Goal: Find specific page/section: Find specific page/section

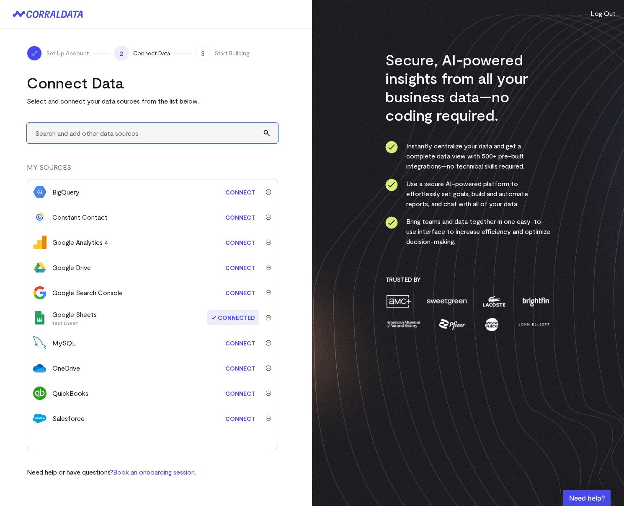
click at [133, 133] on input "text" at bounding box center [152, 133] width 251 height 21
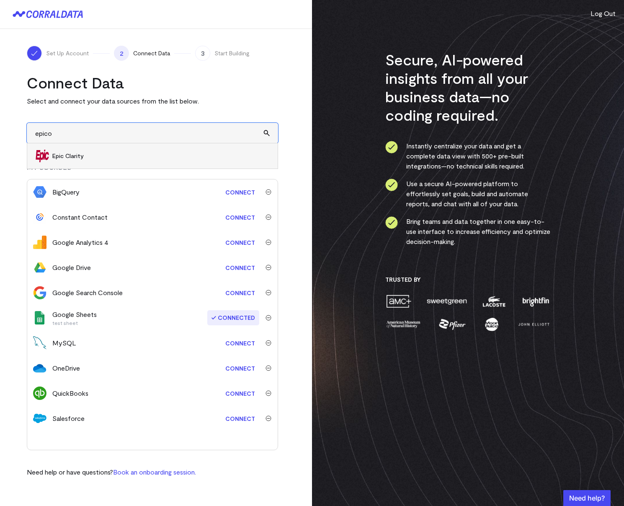
type input "epicor"
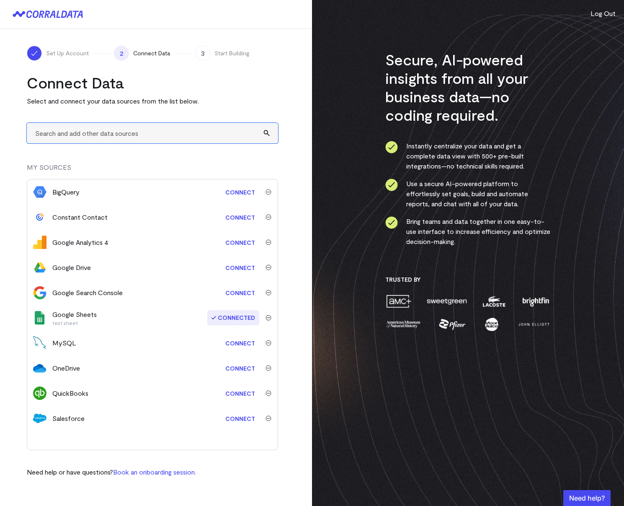
type input "d"
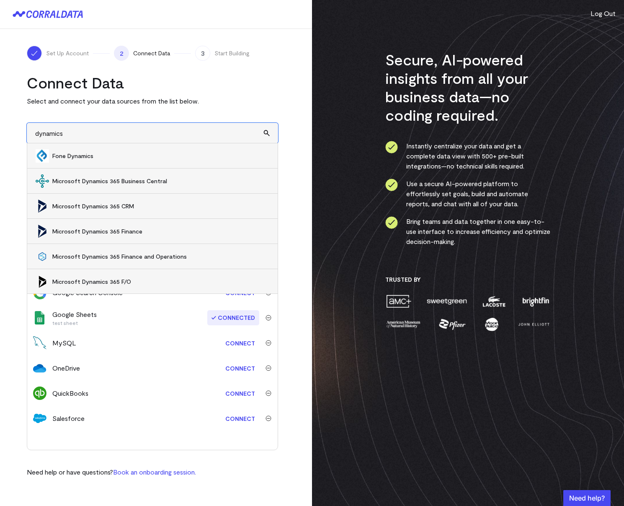
scroll to position [0, 0]
drag, startPoint x: 76, startPoint y: 134, endPoint x: 4, endPoint y: 131, distance: 72.5
click at [4, 131] on div "Set Up Account 2 Connect Data 3 Start Building Connect Data Select and connect …" at bounding box center [156, 261] width 312 height 465
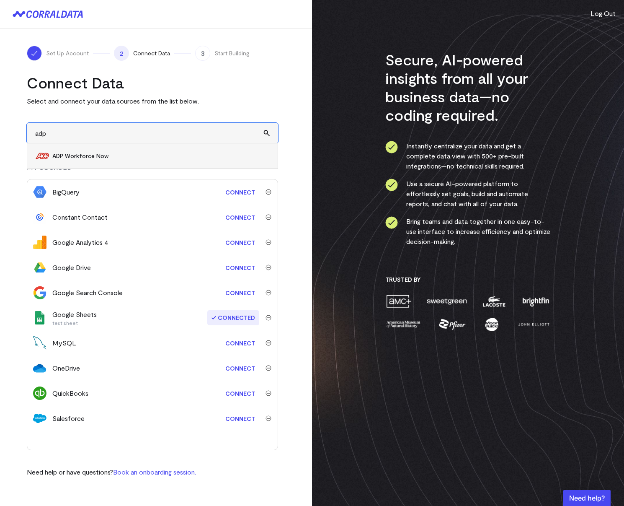
type input "adp"
